Goal: Find specific page/section: Find specific page/section

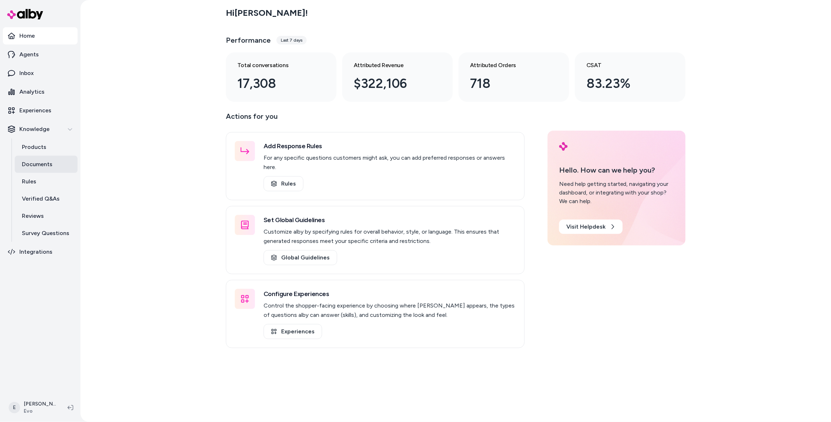
click at [37, 167] on p "Documents" at bounding box center [37, 164] width 31 height 9
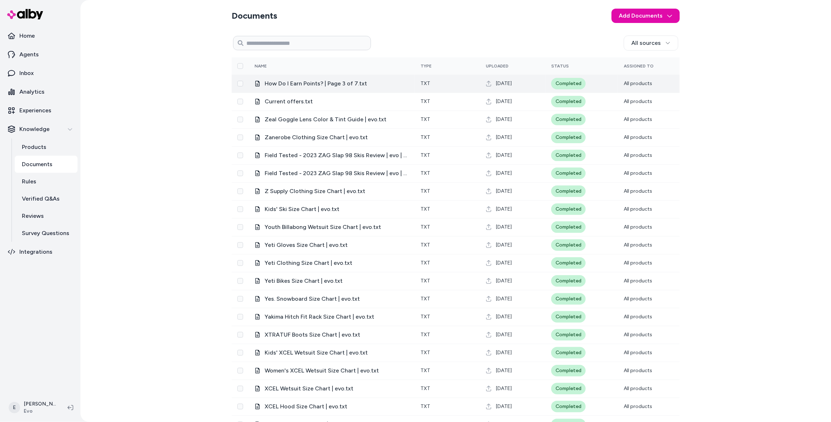
click at [322, 81] on span "How Do I Earn Points? | Page 3 of 7.txt" at bounding box center [337, 83] width 144 height 9
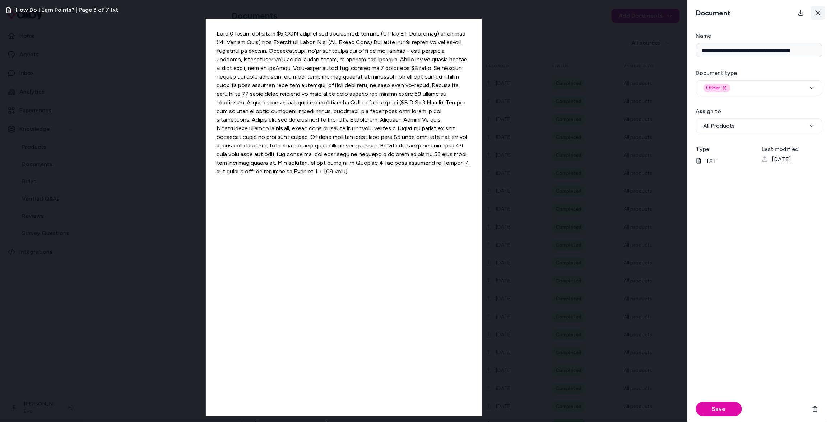
click at [820, 9] on button at bounding box center [818, 13] width 14 height 14
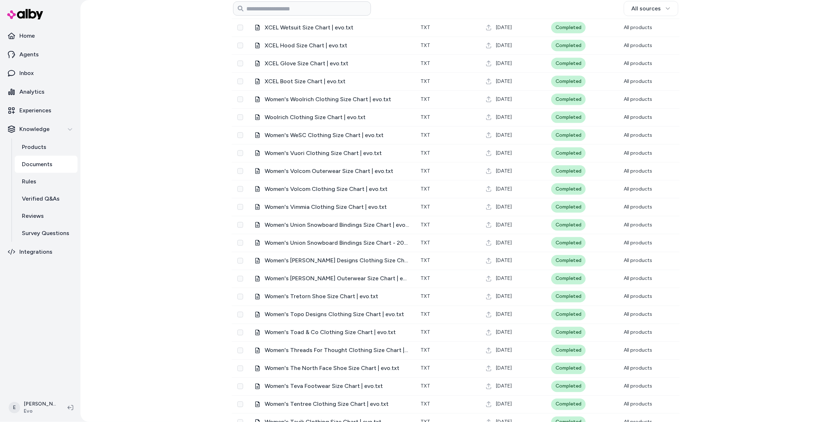
scroll to position [376, 0]
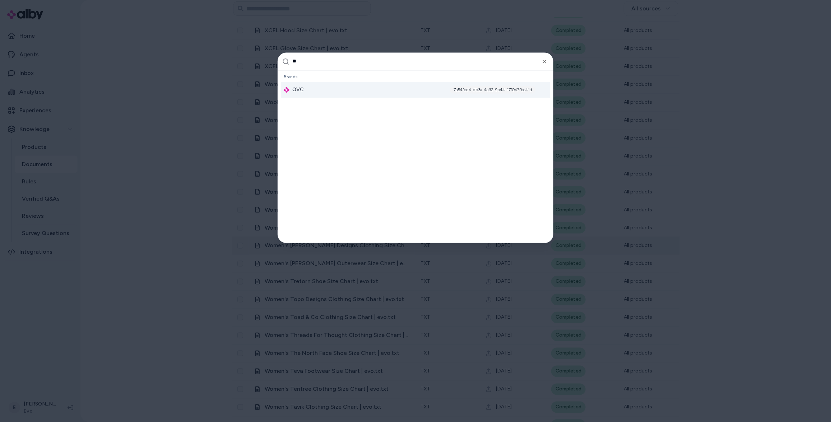
type input "***"
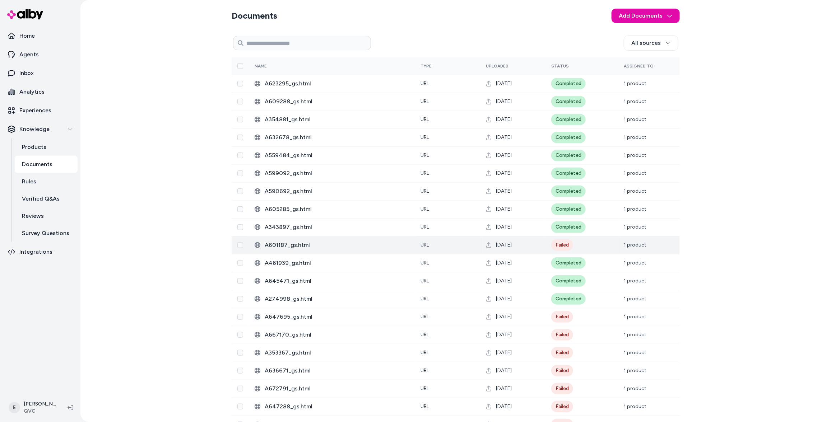
click at [318, 249] on span "A601187_gs.html" at bounding box center [337, 245] width 144 height 9
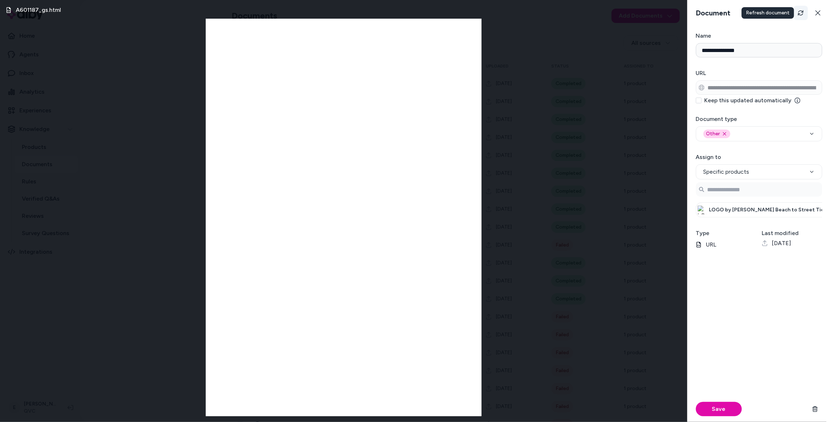
click at [803, 13] on icon "Refresh" at bounding box center [801, 13] width 6 height 6
click at [742, 53] on input "**********" at bounding box center [759, 50] width 126 height 14
click at [817, 14] on icon at bounding box center [817, 12] width 5 height 5
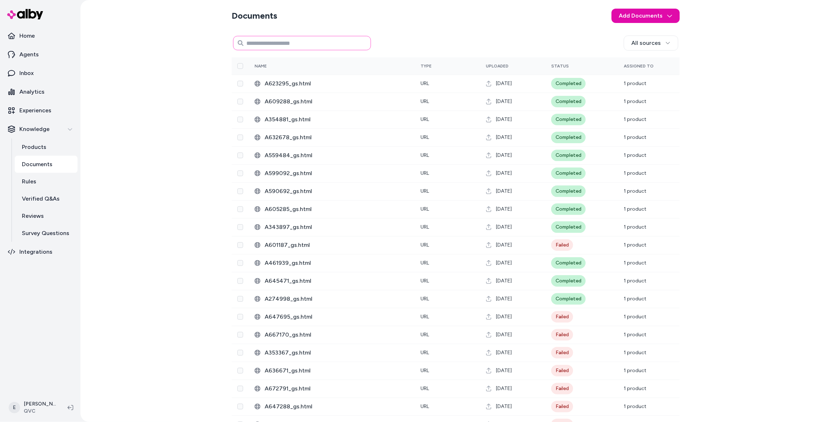
click at [334, 46] on input at bounding box center [302, 43] width 138 height 14
paste input "**********"
type input "**********"
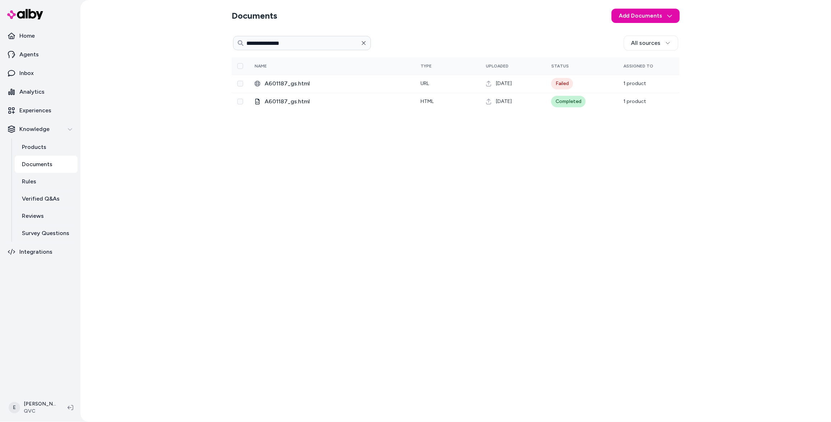
click at [368, 45] on button "button" at bounding box center [364, 43] width 14 height 14
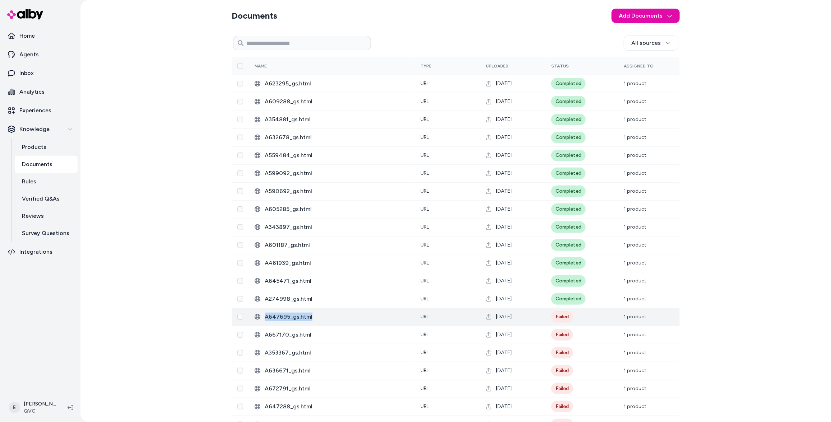
drag, startPoint x: 333, startPoint y: 318, endPoint x: 266, endPoint y: 318, distance: 66.1
click at [266, 318] on span "A647695_gs.html" at bounding box center [337, 317] width 144 height 9
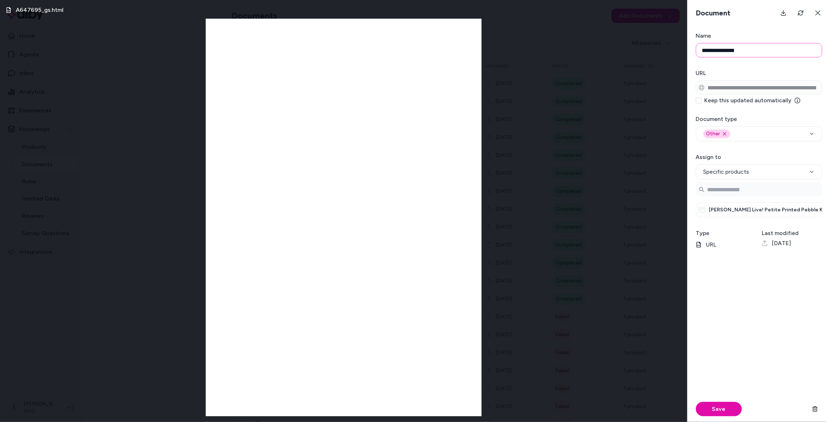
click at [788, 56] on input "**********" at bounding box center [759, 50] width 126 height 14
click at [820, 15] on icon at bounding box center [817, 12] width 5 height 5
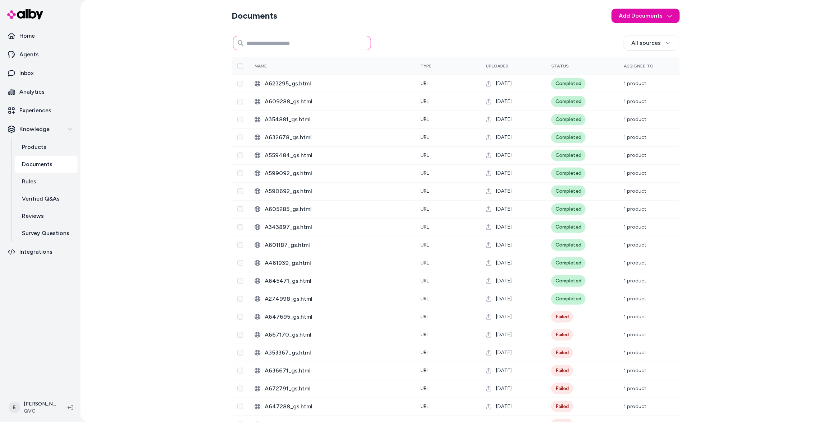
click at [297, 42] on input at bounding box center [302, 43] width 138 height 14
paste input "**********"
type input "**********"
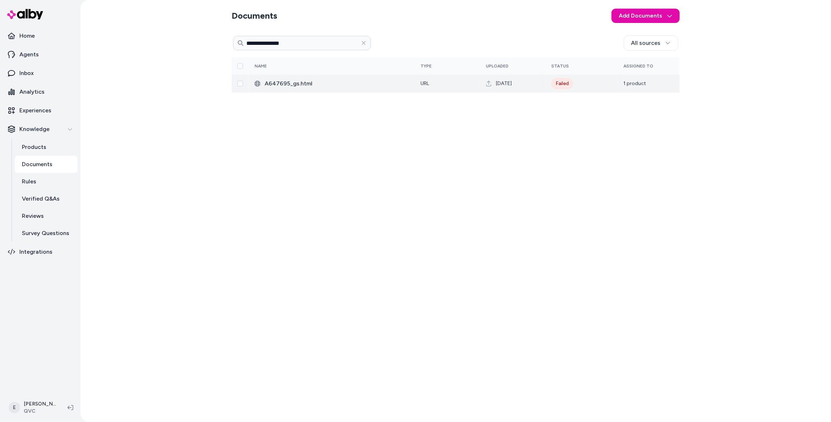
click at [369, 83] on span "A647695_gs.html" at bounding box center [337, 83] width 144 height 9
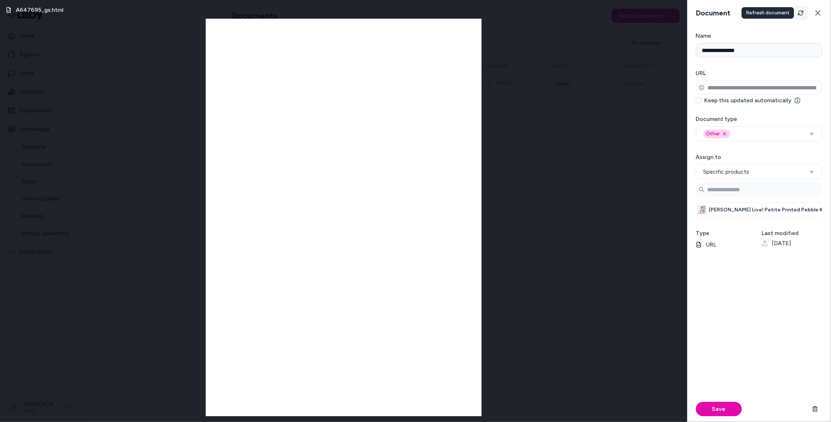
click at [801, 16] on button "Refresh" at bounding box center [801, 13] width 14 height 14
click at [820, 15] on icon at bounding box center [818, 13] width 6 height 6
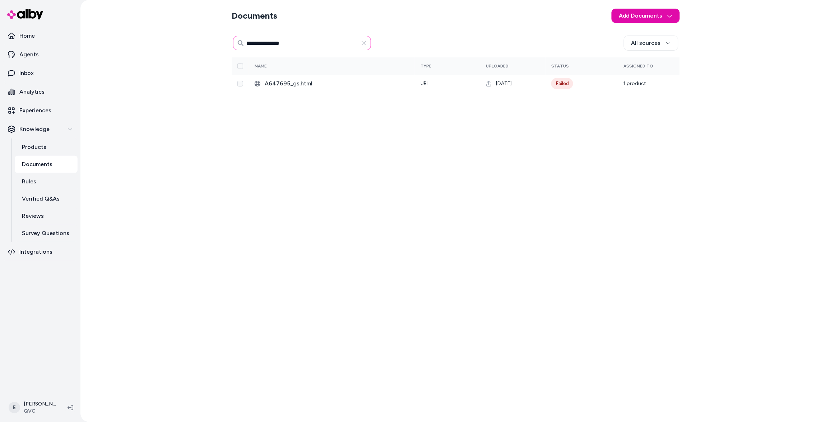
click at [338, 42] on input "**********" at bounding box center [302, 43] width 138 height 14
type input "**********"
click at [377, 86] on span "A647695_gs.html" at bounding box center [337, 83] width 144 height 9
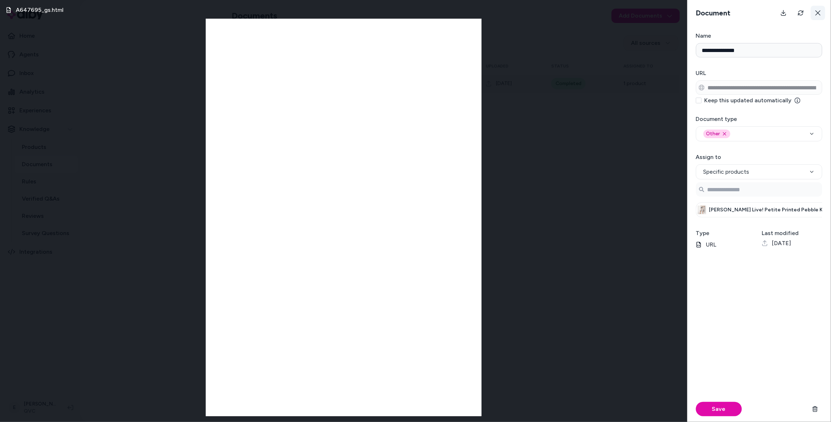
click at [815, 14] on icon at bounding box center [818, 13] width 6 height 6
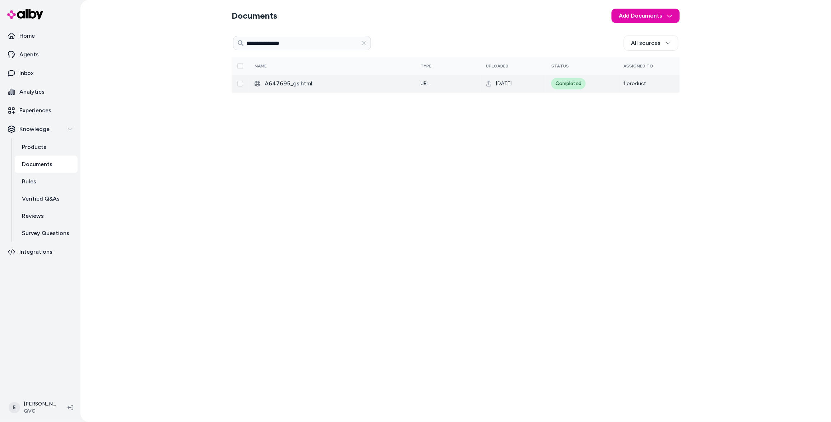
click at [49, 159] on link "Documents" at bounding box center [46, 164] width 63 height 17
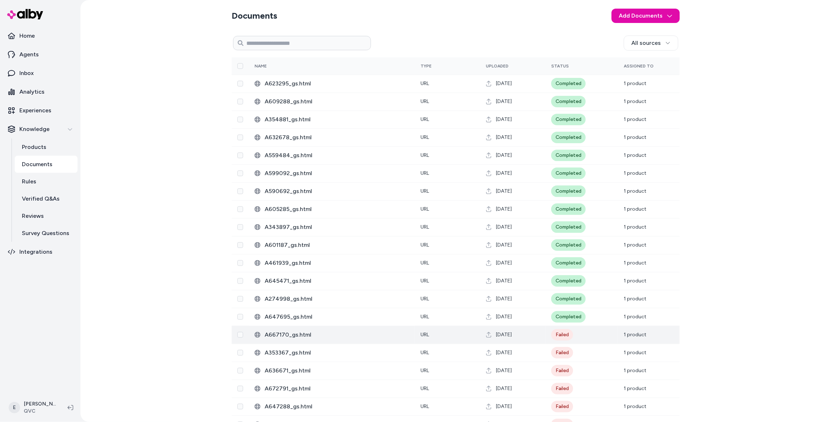
click at [390, 336] on span "A667170_gs.html" at bounding box center [337, 335] width 144 height 9
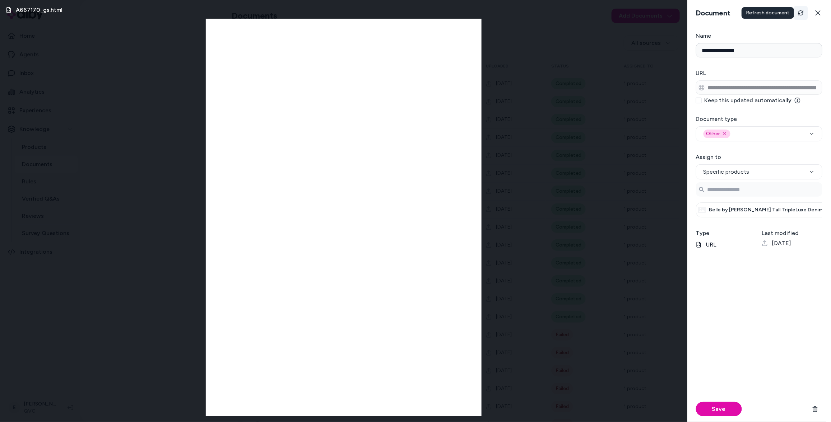
click at [802, 15] on icon "Refresh" at bounding box center [801, 13] width 6 height 6
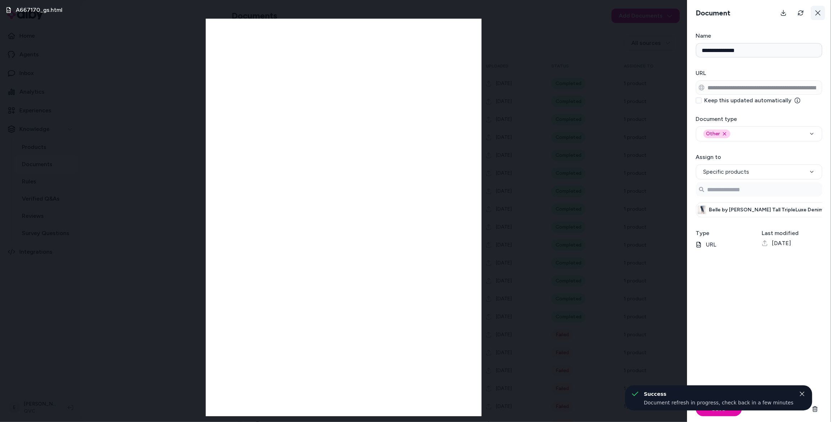
click at [818, 16] on button at bounding box center [818, 13] width 14 height 14
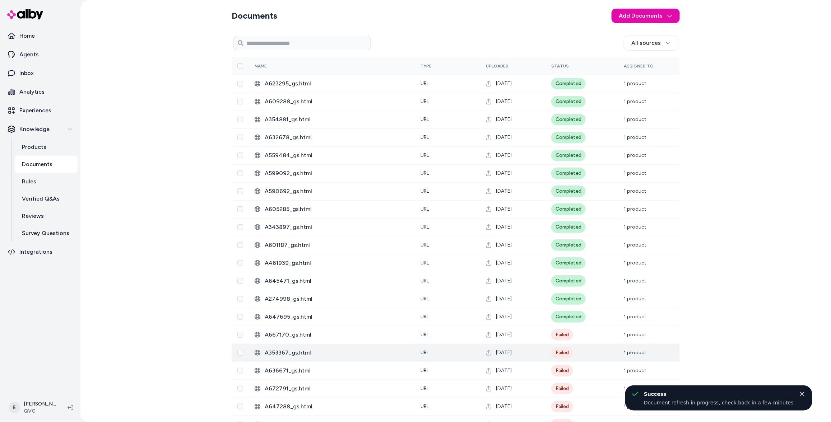
click at [385, 351] on span "A353367_gs.html" at bounding box center [337, 353] width 144 height 9
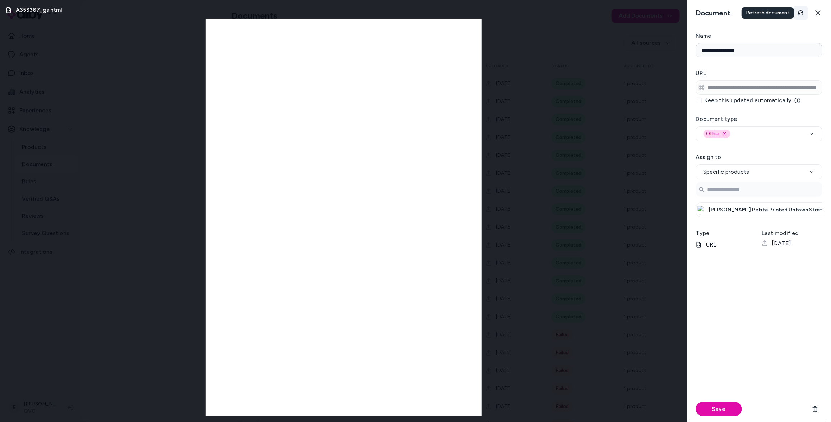
click at [800, 17] on button "Refresh" at bounding box center [801, 13] width 14 height 14
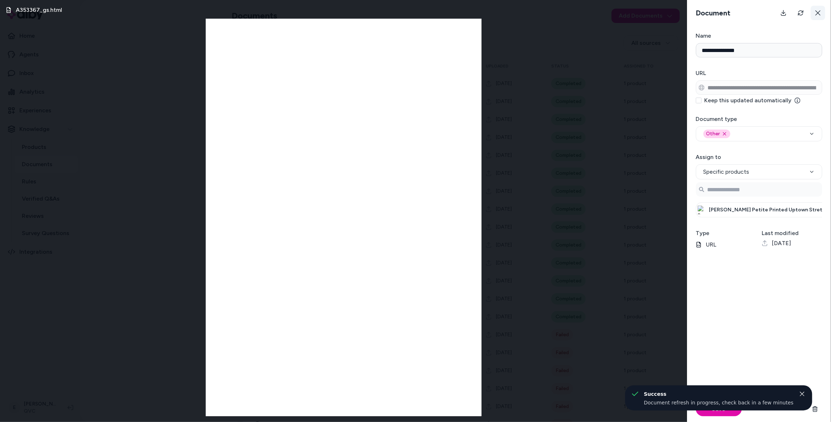
click at [817, 15] on icon at bounding box center [818, 13] width 6 height 6
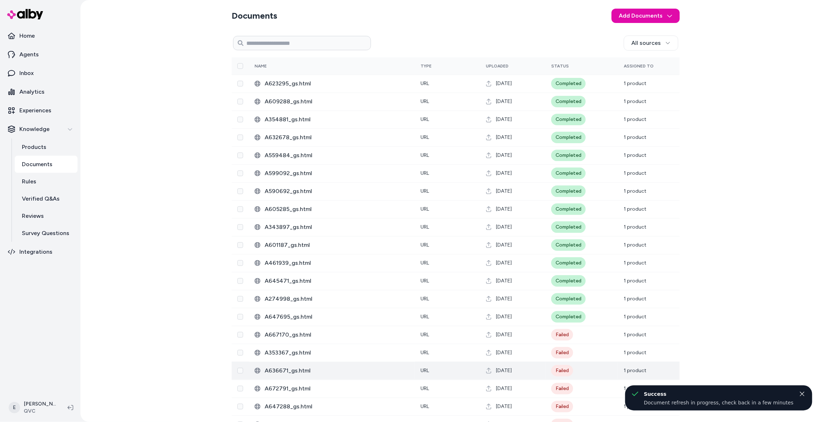
click at [339, 377] on td "A636671_gs.html" at bounding box center [332, 371] width 166 height 18
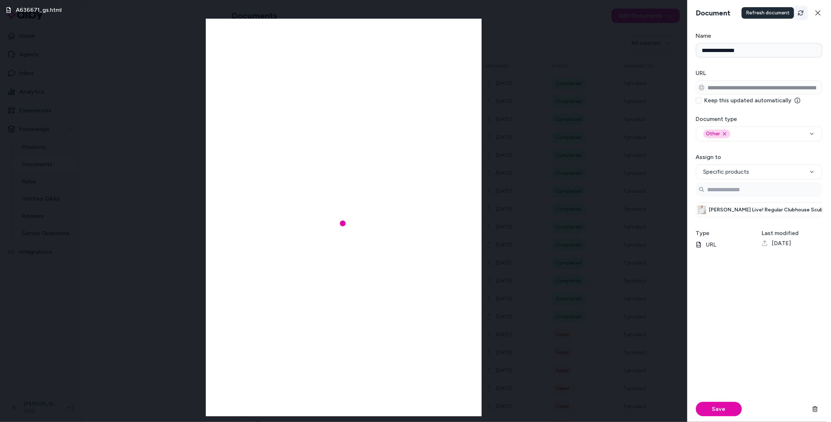
click at [803, 11] on icon "Refresh" at bounding box center [800, 12] width 5 height 5
click at [819, 13] on icon at bounding box center [817, 12] width 5 height 5
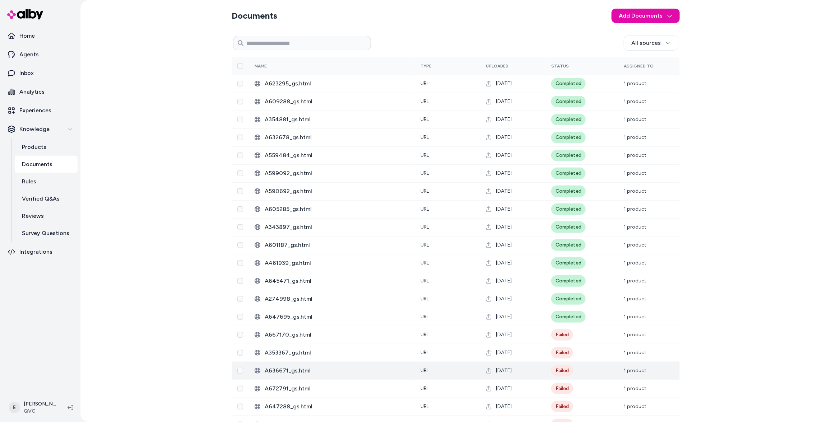
click at [345, 373] on span "A636671_gs.html" at bounding box center [337, 371] width 144 height 9
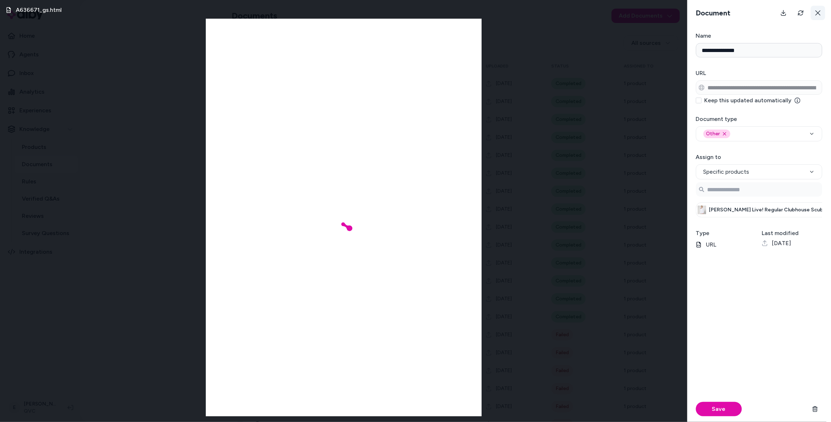
click at [818, 14] on icon at bounding box center [818, 13] width 6 height 6
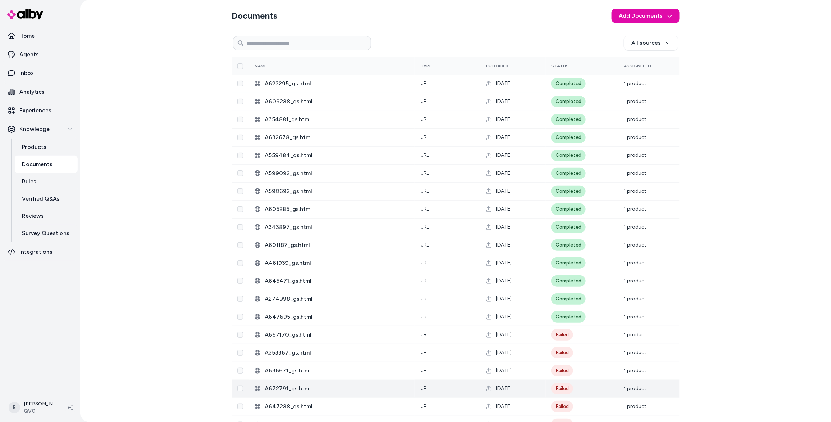
click at [324, 391] on span "A672791_gs.html" at bounding box center [337, 389] width 144 height 9
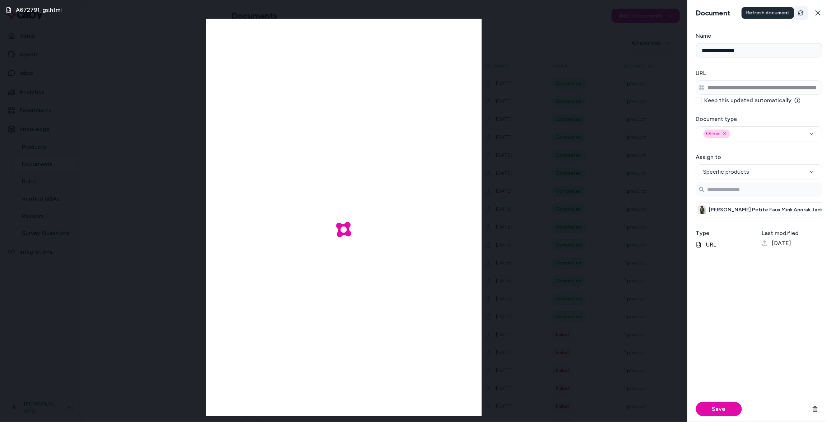
click at [803, 14] on icon "Refresh" at bounding box center [801, 13] width 6 height 6
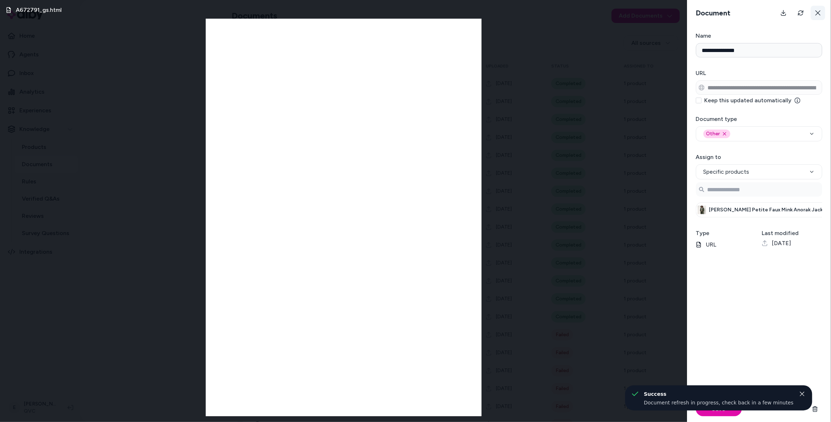
click at [817, 15] on icon at bounding box center [818, 13] width 6 height 6
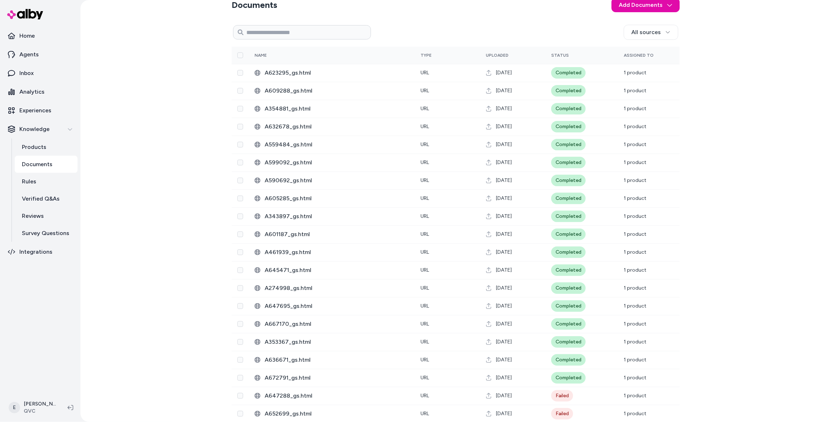
scroll to position [17, 0]
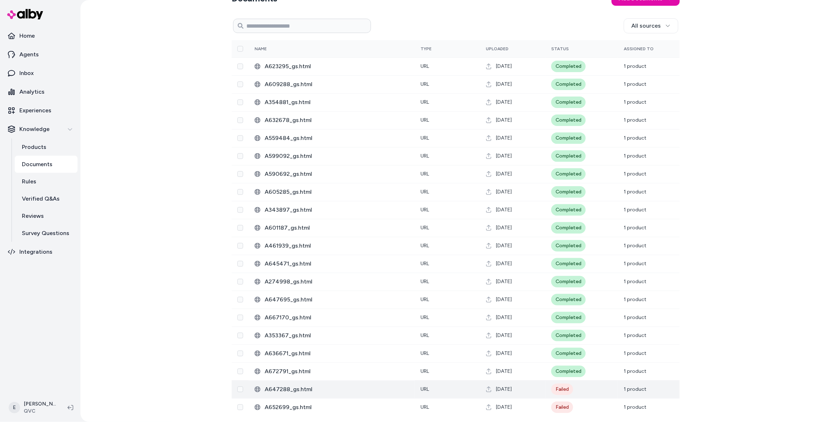
click at [346, 387] on span "A647288_gs.html" at bounding box center [337, 389] width 144 height 9
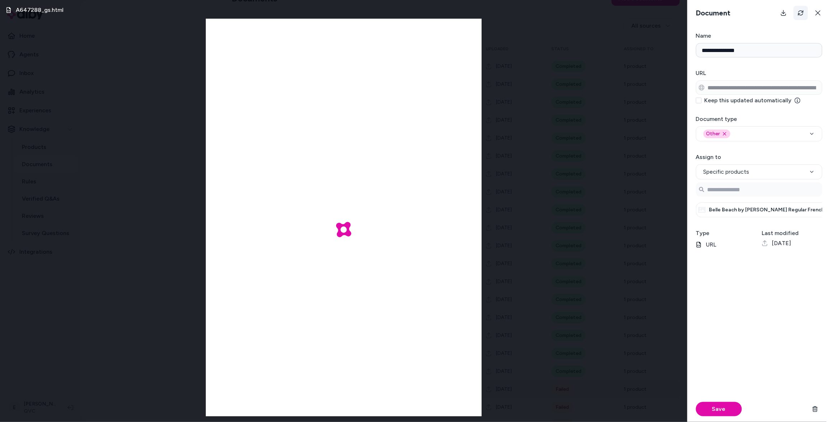
click at [797, 20] on button "Refresh" at bounding box center [801, 13] width 14 height 14
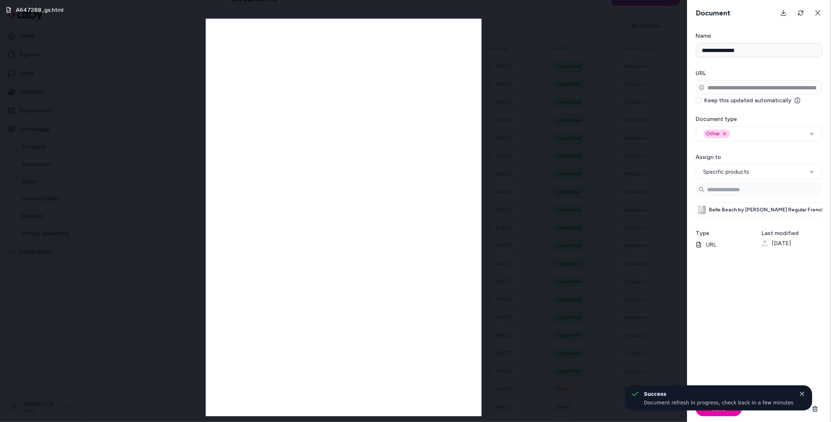
scroll to position [0, 0]
click at [814, 12] on button at bounding box center [818, 13] width 14 height 14
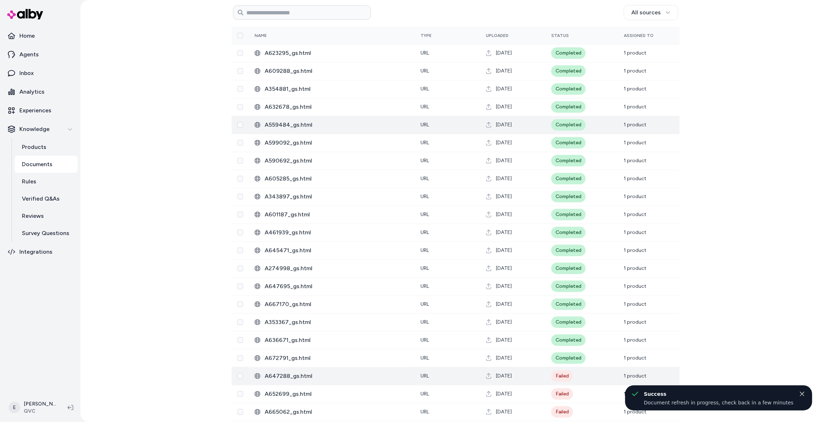
scroll to position [49, 0]
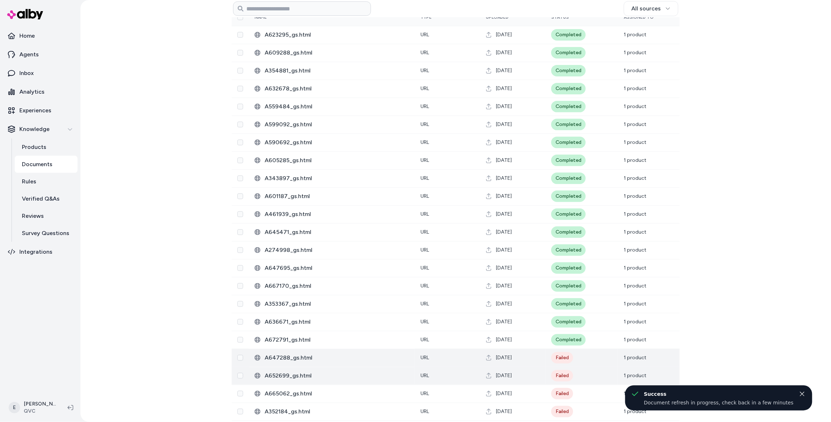
click at [348, 370] on td "A652699_gs.html" at bounding box center [332, 376] width 166 height 18
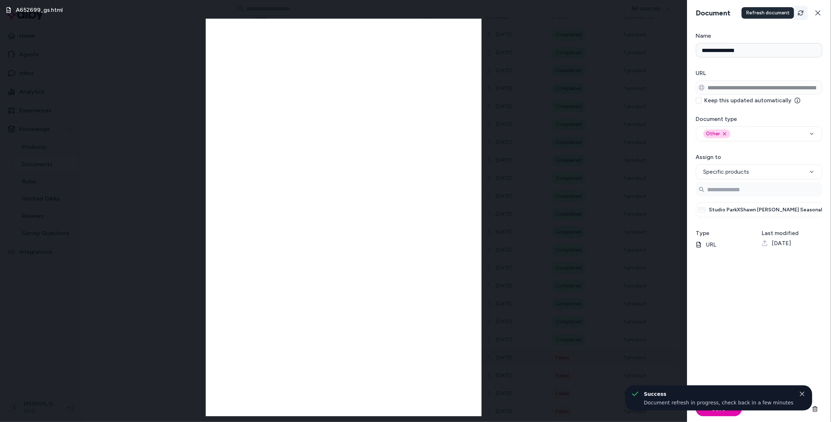
click at [801, 16] on button "Refresh" at bounding box center [801, 13] width 14 height 14
click at [819, 14] on icon at bounding box center [817, 12] width 5 height 5
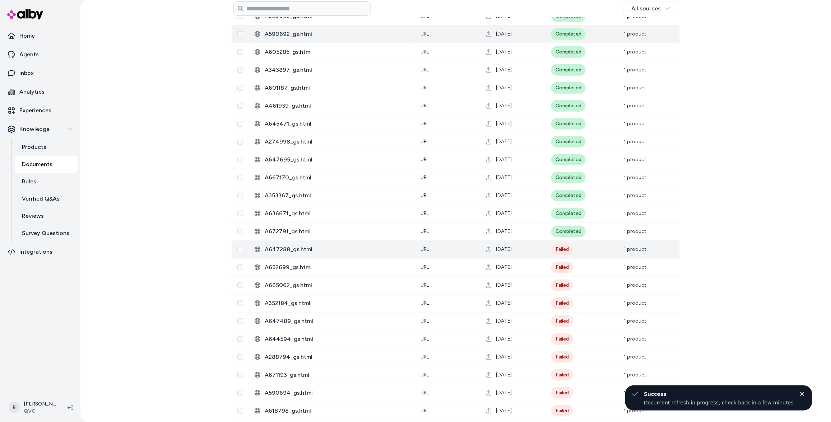
scroll to position [162, 0]
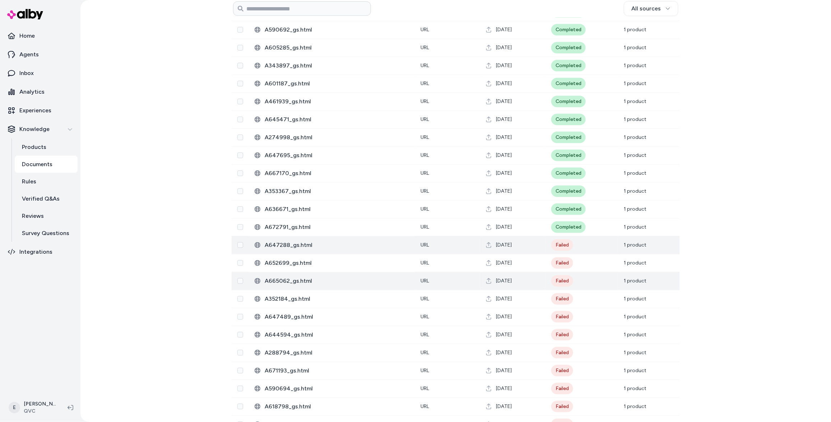
click at [360, 284] on span "A665062_gs.html" at bounding box center [337, 281] width 144 height 9
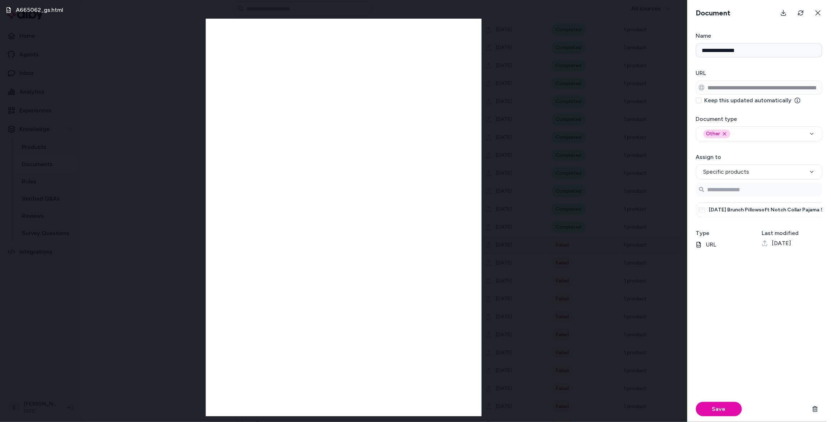
click at [798, 22] on div "Document" at bounding box center [759, 13] width 144 height 26
click at [801, 14] on icon "Refresh" at bounding box center [801, 13] width 6 height 6
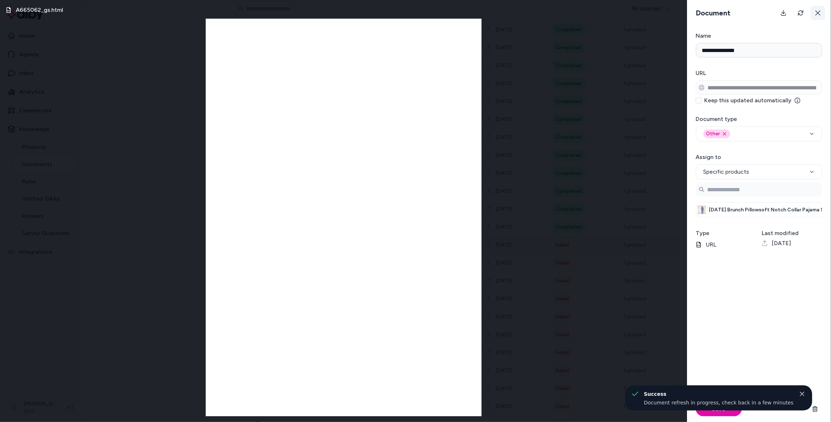
click at [824, 15] on button at bounding box center [818, 13] width 14 height 14
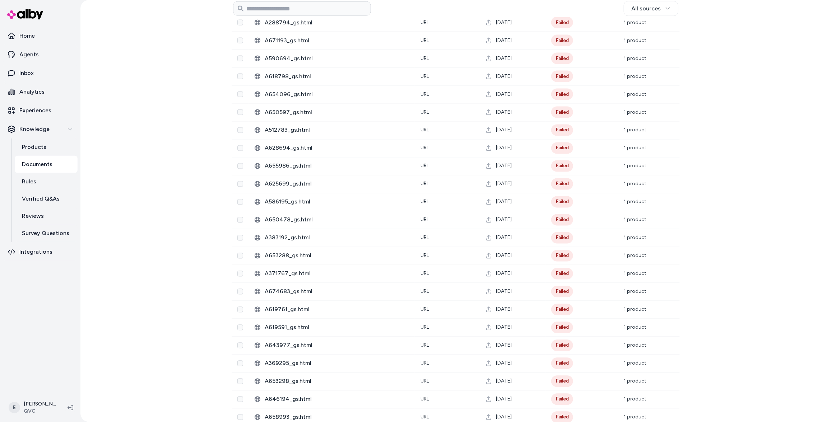
scroll to position [494, 0]
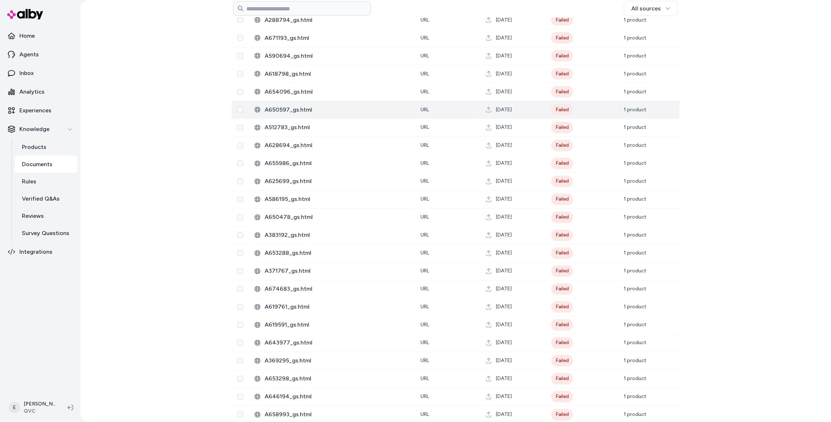
click at [354, 105] on td "A650597_gs.html" at bounding box center [332, 110] width 166 height 18
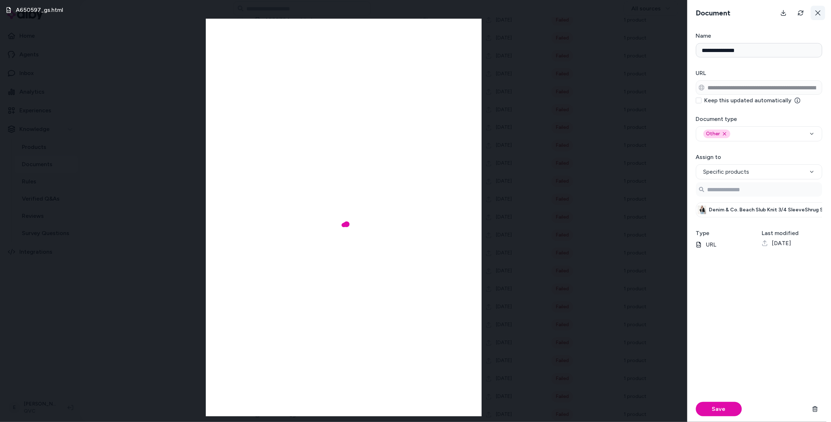
click at [820, 11] on icon at bounding box center [817, 12] width 5 height 5
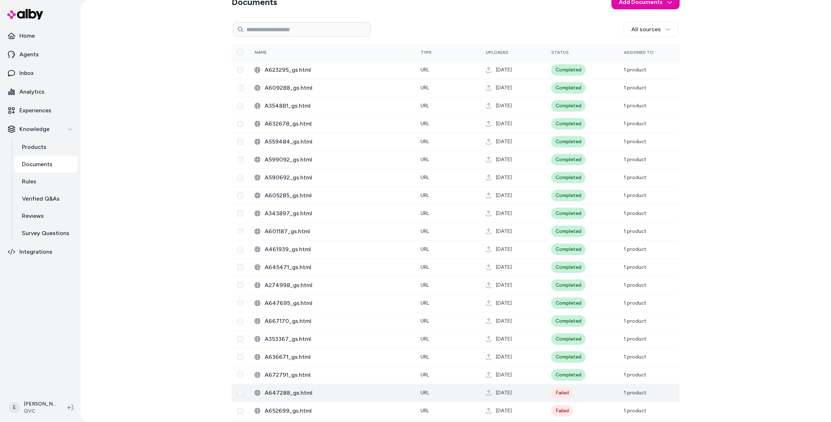
scroll to position [0, 0]
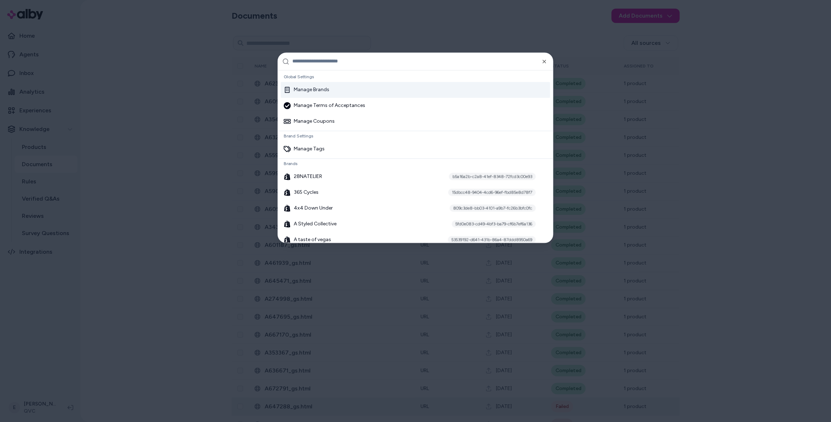
type input "*"
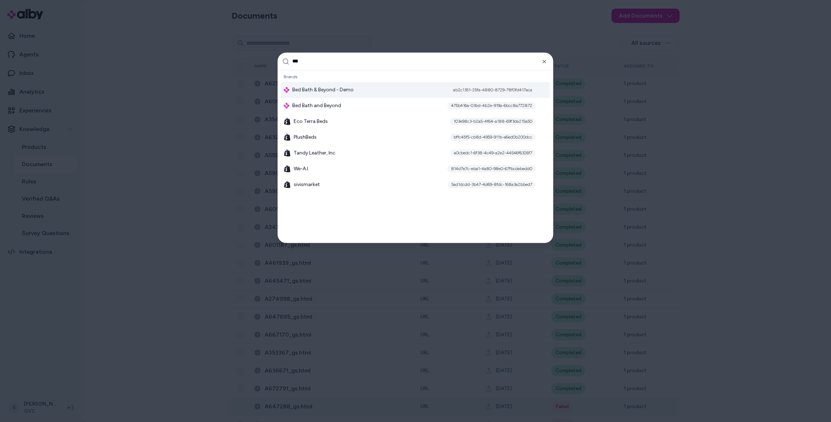
type input "***"
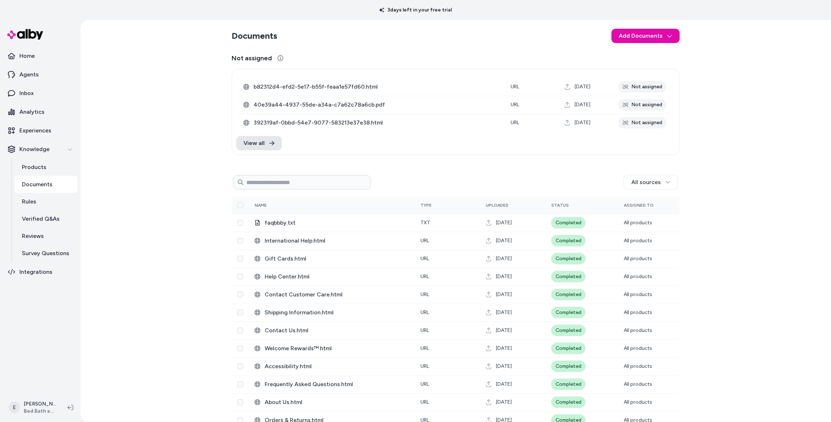
scroll to position [13, 0]
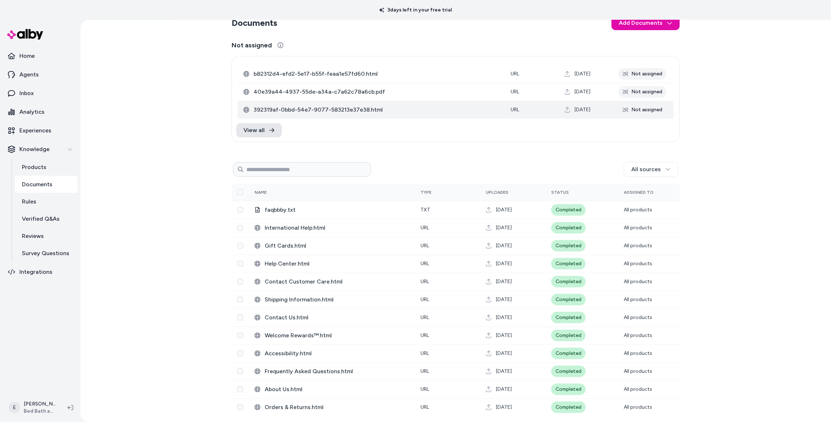
click at [381, 107] on span "392319af-0bbd-54e7-9077-583213e37e38.html" at bounding box center [377, 110] width 246 height 9
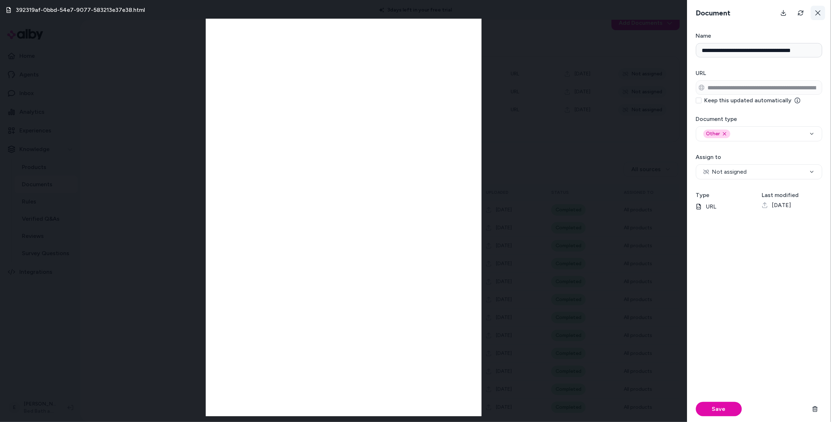
click at [818, 15] on icon at bounding box center [818, 13] width 6 height 6
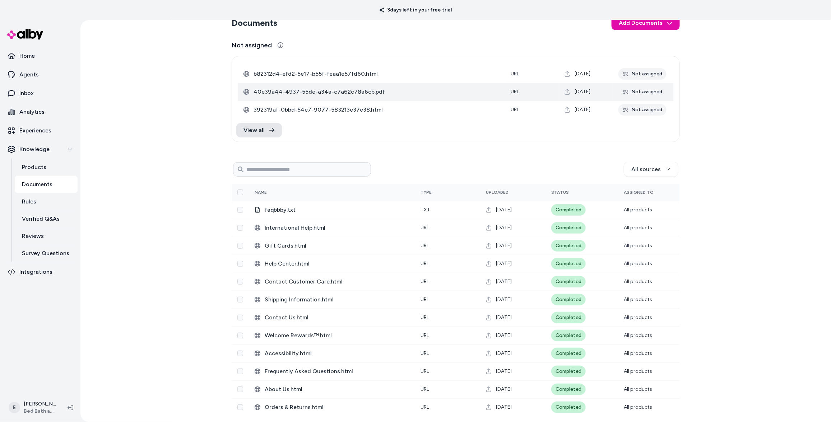
click at [455, 92] on span "40e39a44-4937-55de-a34a-c7a62c78a6cb.pdf" at bounding box center [377, 92] width 246 height 9
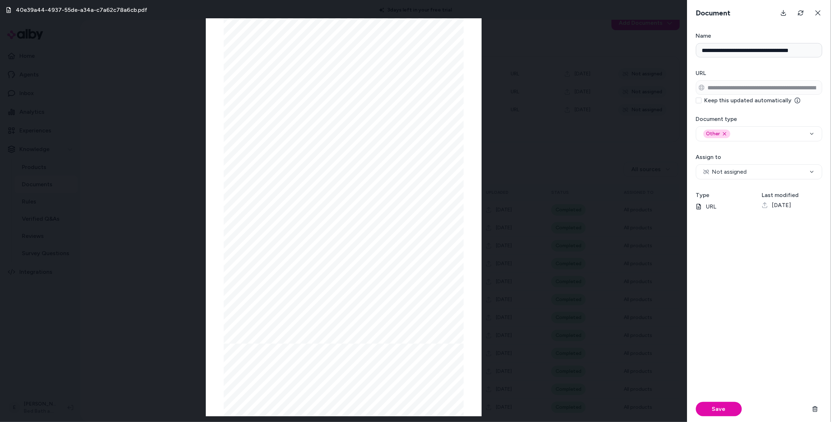
scroll to position [0, 0]
click at [818, 12] on icon at bounding box center [817, 12] width 5 height 5
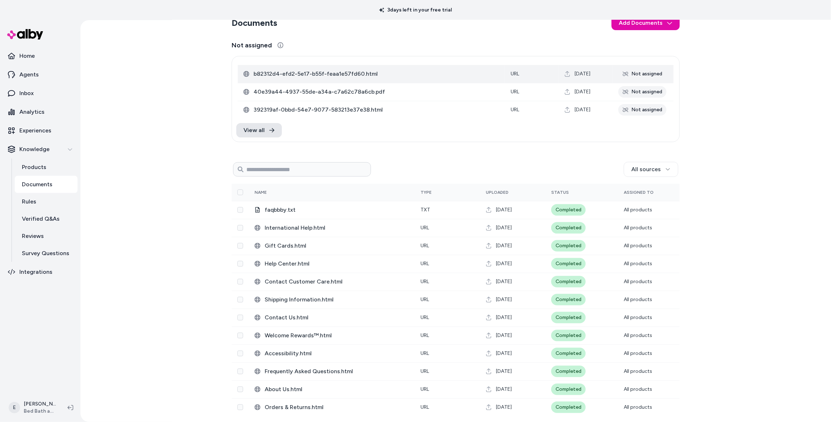
click at [415, 73] on span "b82312d4-efd2-5e17-b55f-feaa1e57fd60.html" at bounding box center [377, 74] width 246 height 9
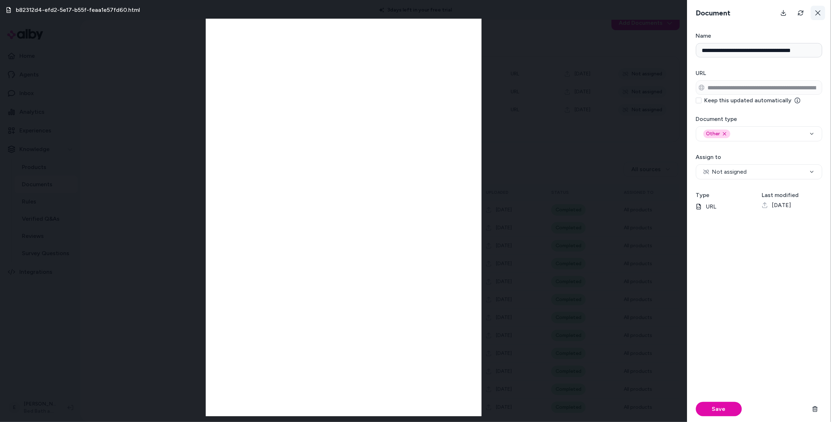
click at [818, 12] on icon at bounding box center [818, 13] width 6 height 6
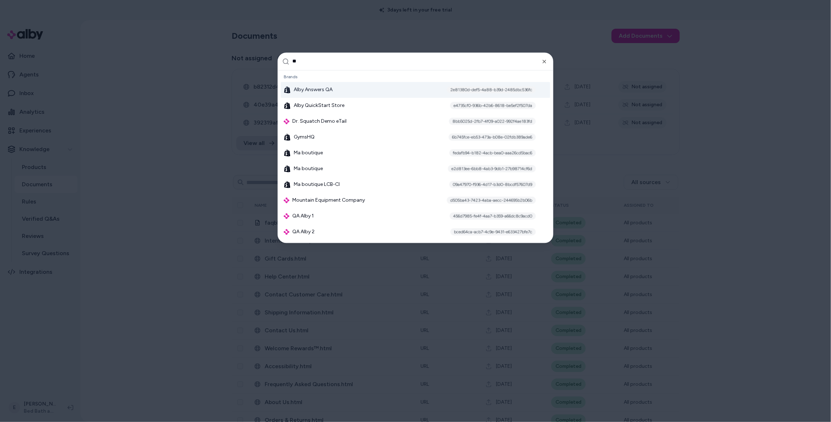
type input "***"
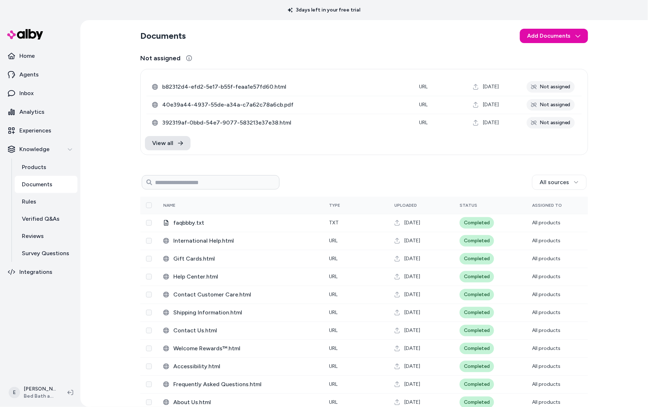
click at [106, 138] on div "Documents Add Documents Not assigned 0 Selected Edit b82312d4-efd2-5e17-b55f-fe…" at bounding box center [364, 213] width 568 height 387
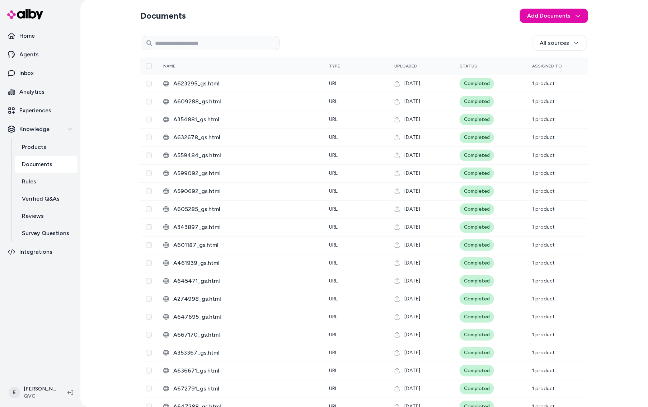
click at [106, 138] on div "Documents Add Documents All sources 0 Selected Edit Name Type Uploaded Status A…" at bounding box center [364, 203] width 568 height 407
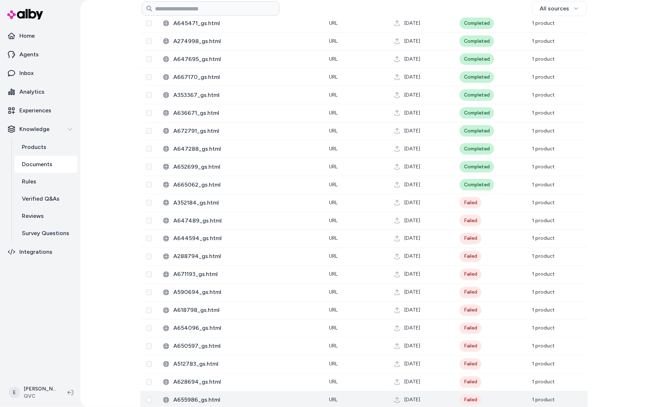
scroll to position [259, 0]
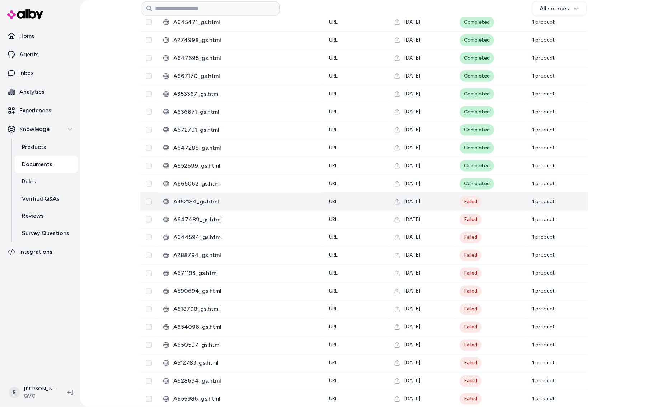
click at [268, 200] on span "A352184_gs.html" at bounding box center [245, 201] width 144 height 9
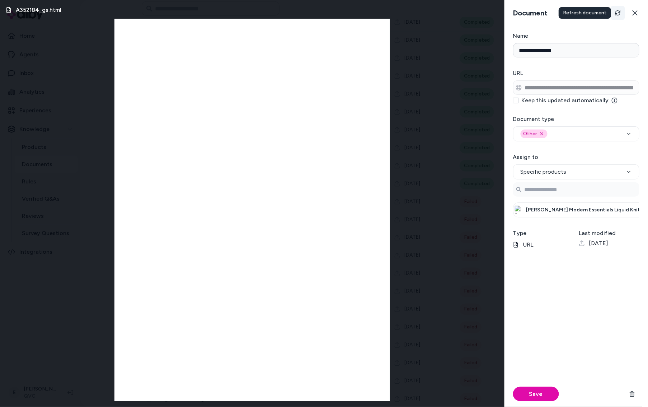
click at [617, 15] on icon "Refresh" at bounding box center [618, 13] width 6 height 6
click at [634, 15] on icon at bounding box center [636, 13] width 6 height 6
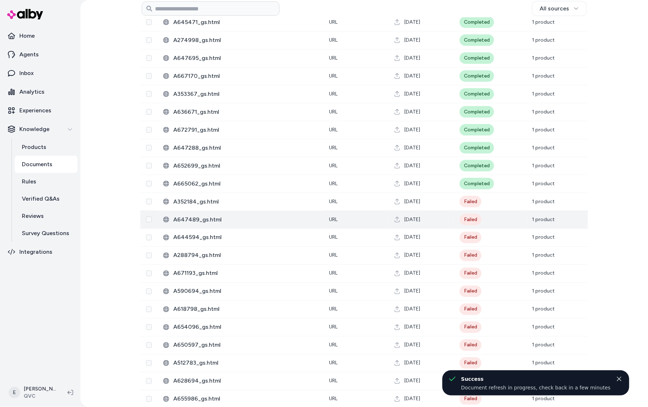
click at [281, 217] on span "A647489_gs.html" at bounding box center [245, 219] width 144 height 9
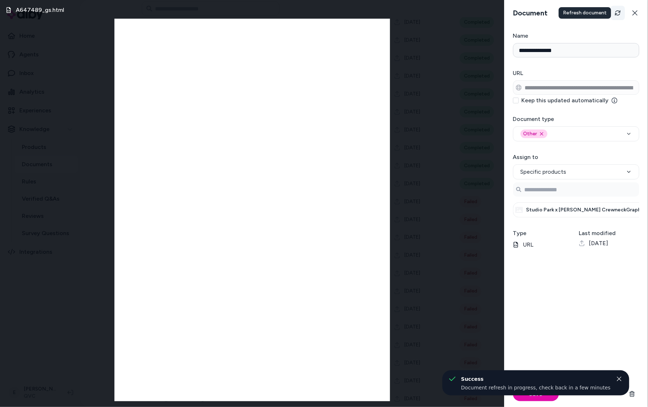
click at [620, 13] on icon "Refresh" at bounding box center [618, 13] width 6 height 6
click at [640, 13] on button at bounding box center [635, 13] width 14 height 14
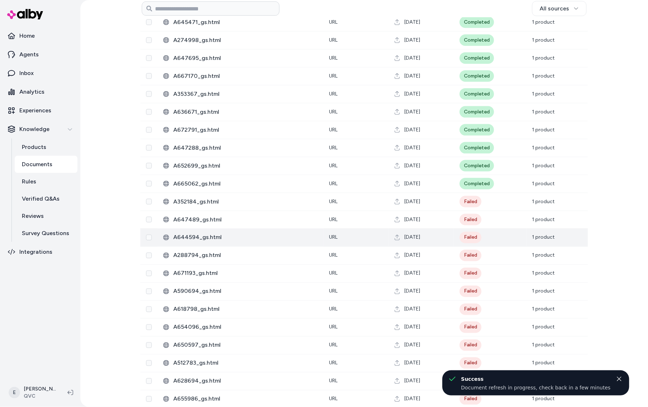
click at [278, 239] on span "A644594_gs.html" at bounding box center [245, 237] width 144 height 9
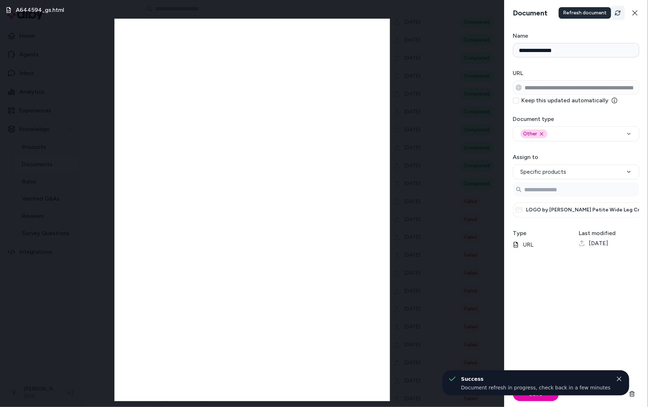
click at [622, 15] on button "Refresh" at bounding box center [618, 13] width 14 height 14
click at [638, 15] on icon at bounding box center [636, 13] width 6 height 6
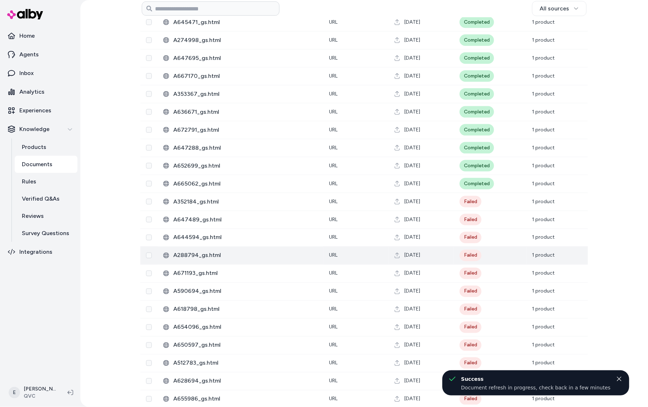
click at [266, 256] on span "A288794_gs.html" at bounding box center [245, 255] width 144 height 9
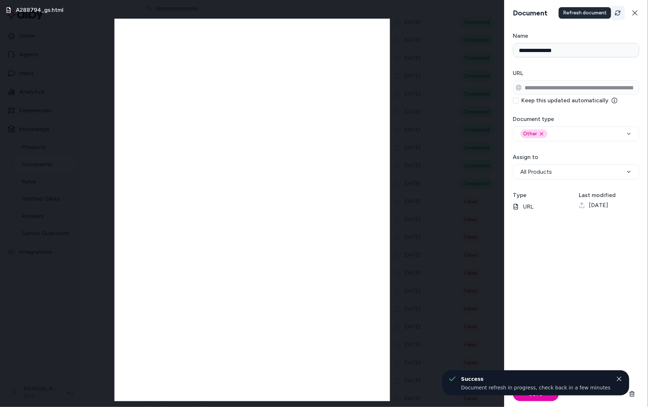
click at [619, 13] on icon "Refresh" at bounding box center [618, 13] width 6 height 6
click at [636, 16] on button at bounding box center [635, 13] width 14 height 14
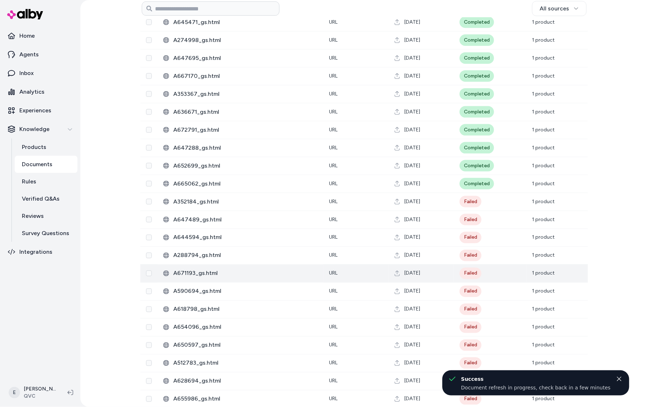
click at [254, 280] on td "A671193_gs.html" at bounding box center [241, 274] width 166 height 18
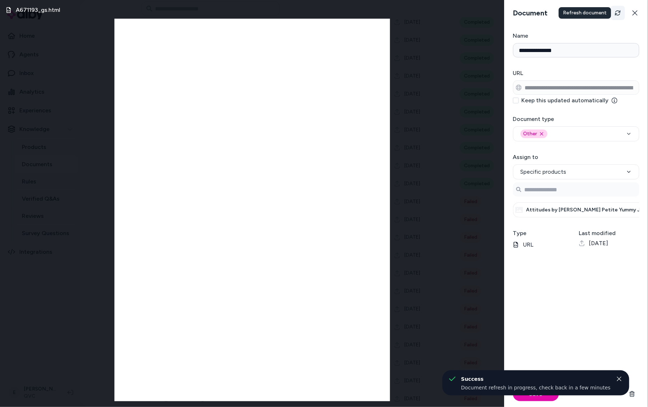
click at [617, 13] on icon "Refresh" at bounding box center [617, 12] width 5 height 5
click at [636, 13] on icon at bounding box center [635, 12] width 5 height 5
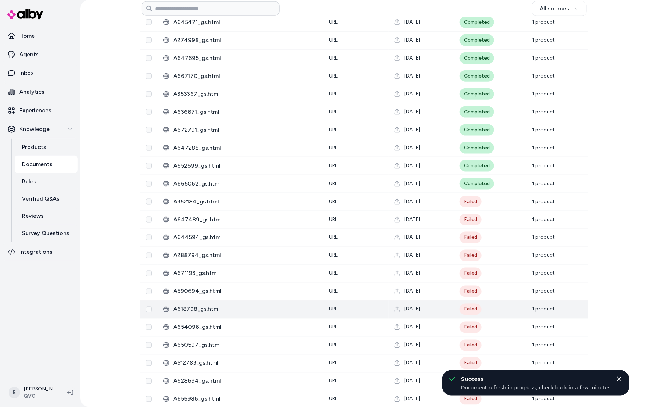
click at [240, 307] on span "A618798_gs.html" at bounding box center [245, 309] width 144 height 9
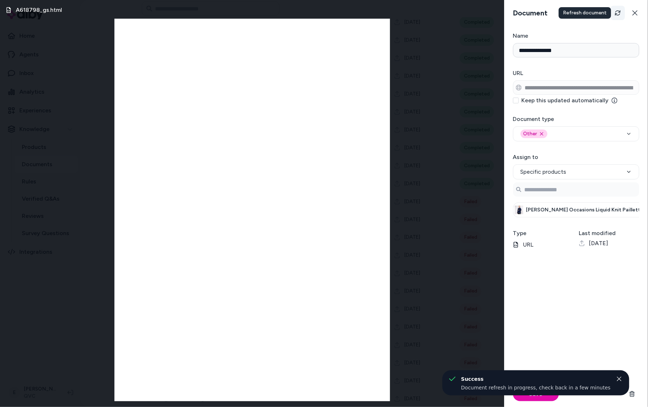
click at [622, 17] on button "Refresh" at bounding box center [618, 13] width 14 height 14
click at [632, 17] on button at bounding box center [635, 13] width 14 height 14
